Goal: Information Seeking & Learning: Learn about a topic

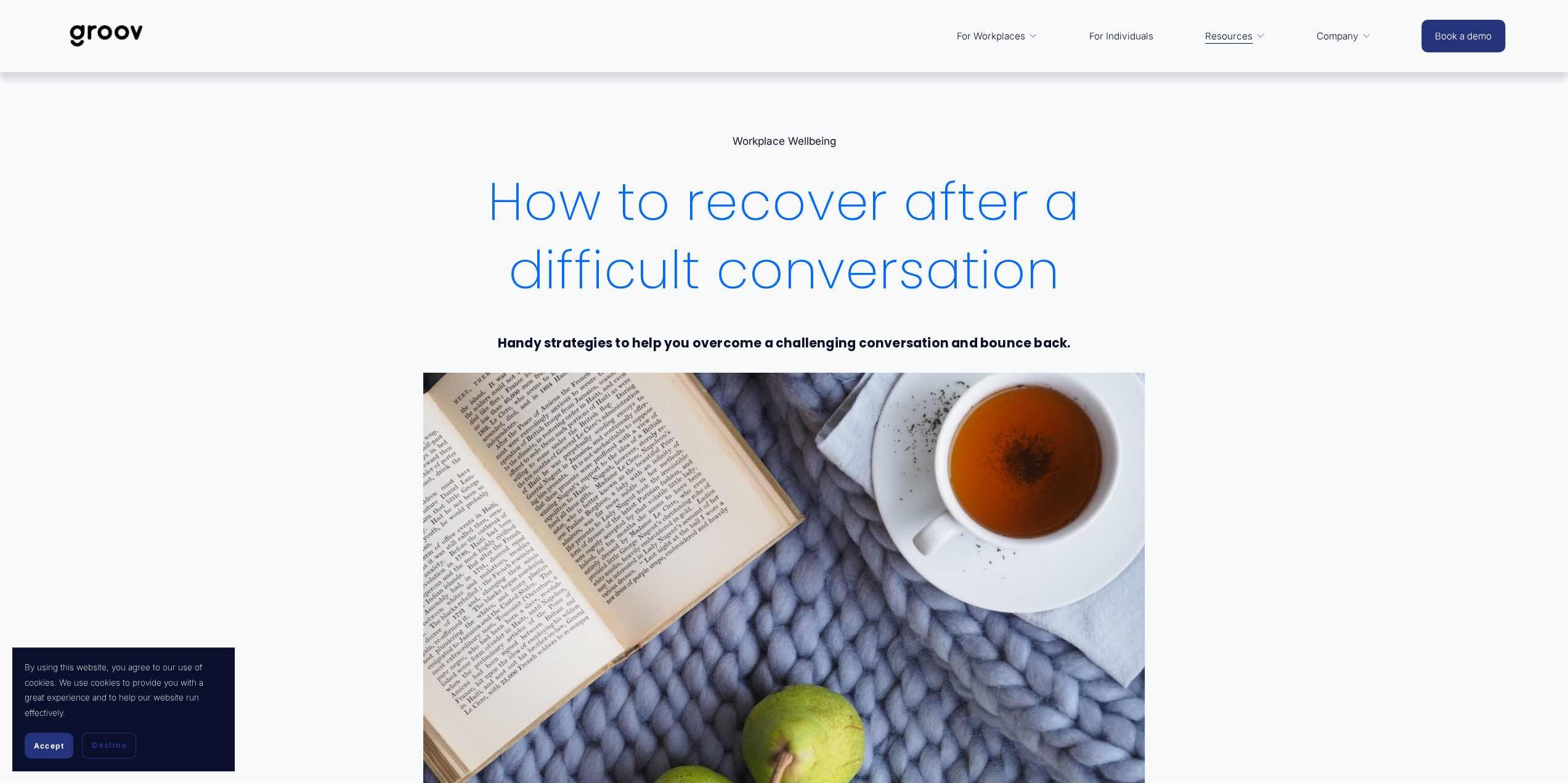
drag, startPoint x: 1217, startPoint y: 259, endPoint x: 1242, endPoint y: 282, distance: 34.0
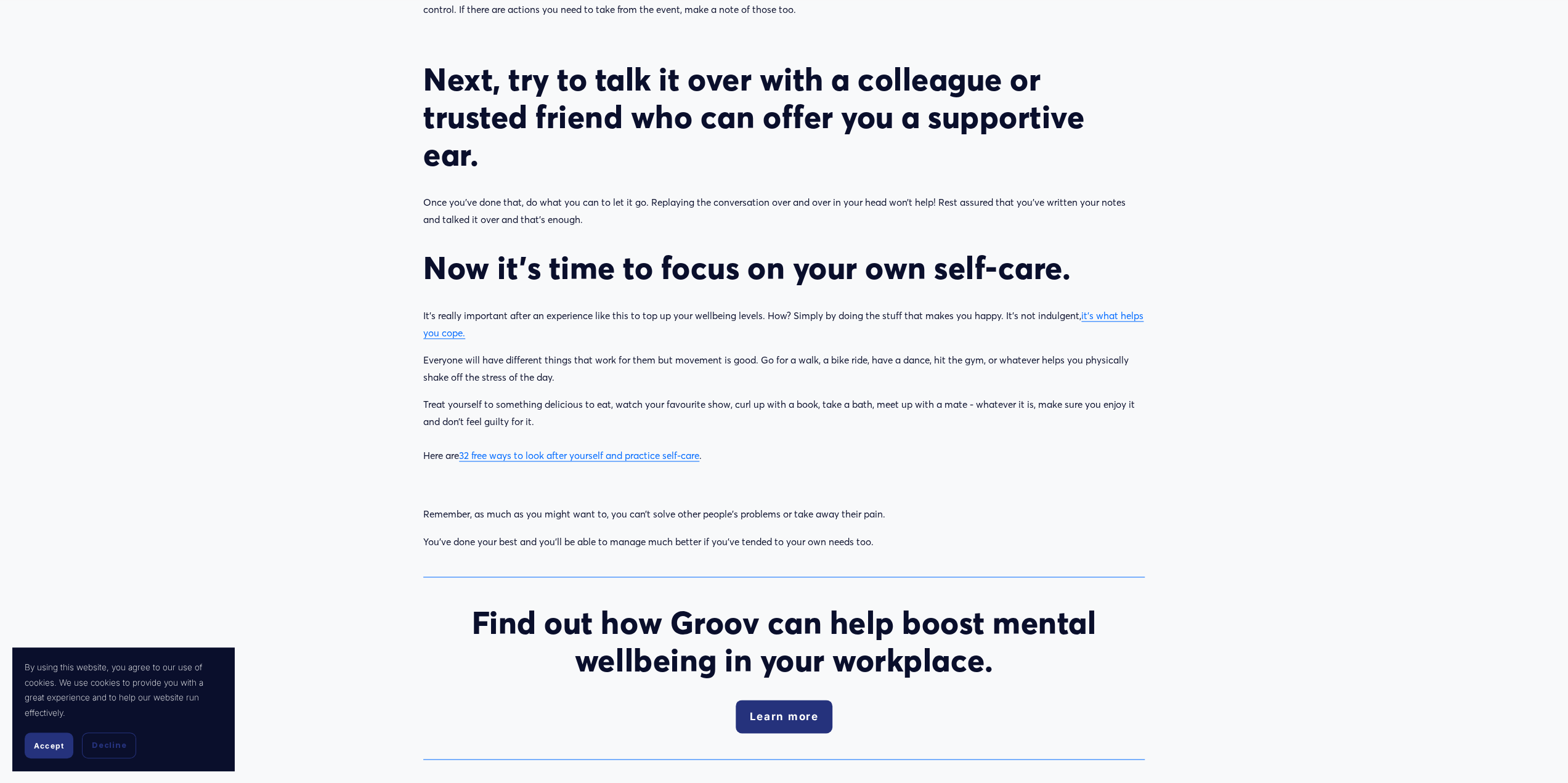
scroll to position [1145, 0]
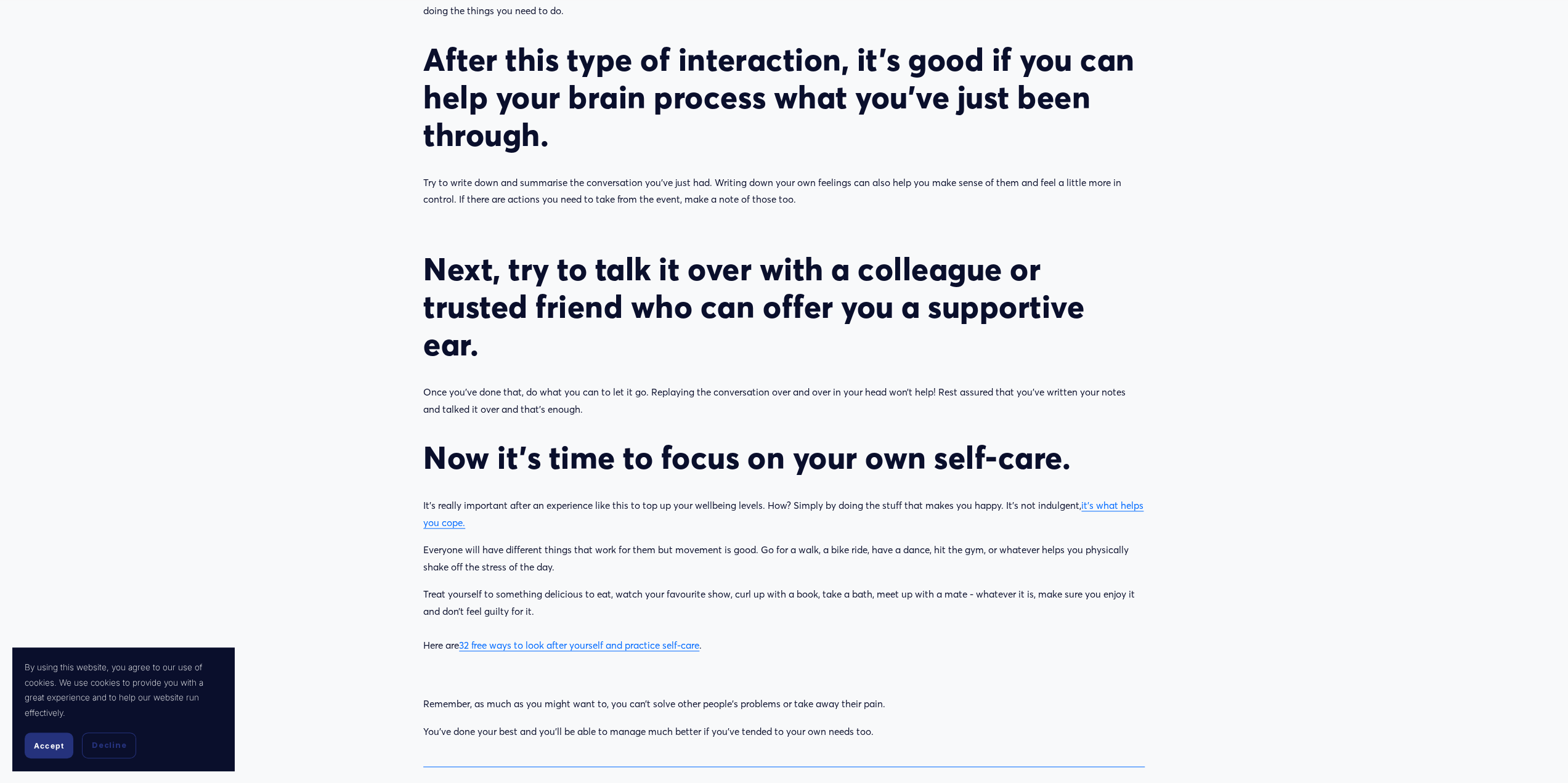
scroll to position [1220, 0]
